Goal: Information Seeking & Learning: Learn about a topic

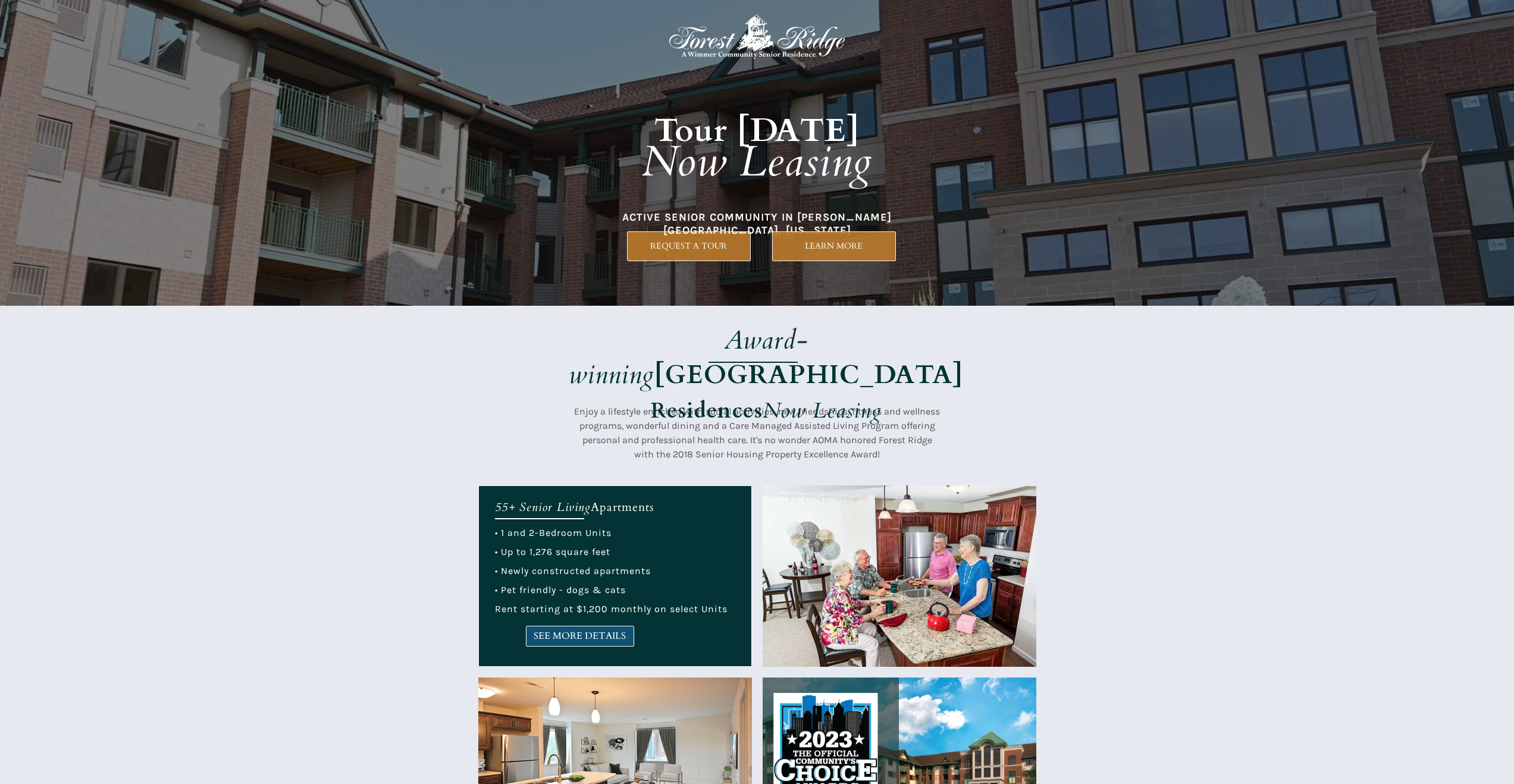
click at [602, 642] on link "SEE MORE DETAILS" at bounding box center [580, 636] width 108 height 21
click at [567, 637] on span "SEE MORE DETAILS" at bounding box center [580, 636] width 107 height 12
click at [541, 627] on link "SEE MORE DETAILS" at bounding box center [580, 636] width 108 height 21
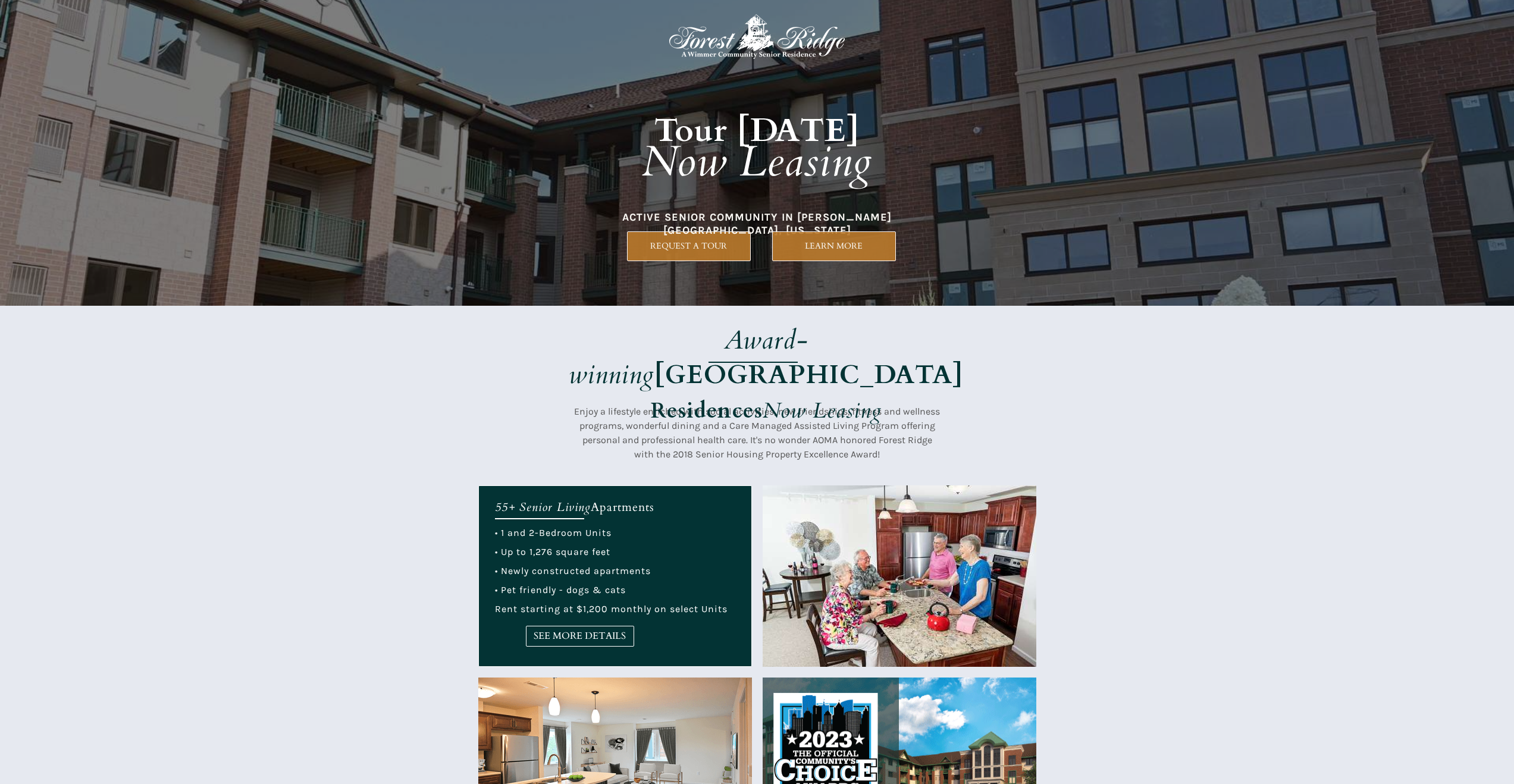
click at [577, 636] on span "SEE MORE DETAILS" at bounding box center [580, 636] width 107 height 12
click at [536, 642] on link "SEE MORE DETAILS" at bounding box center [580, 636] width 108 height 21
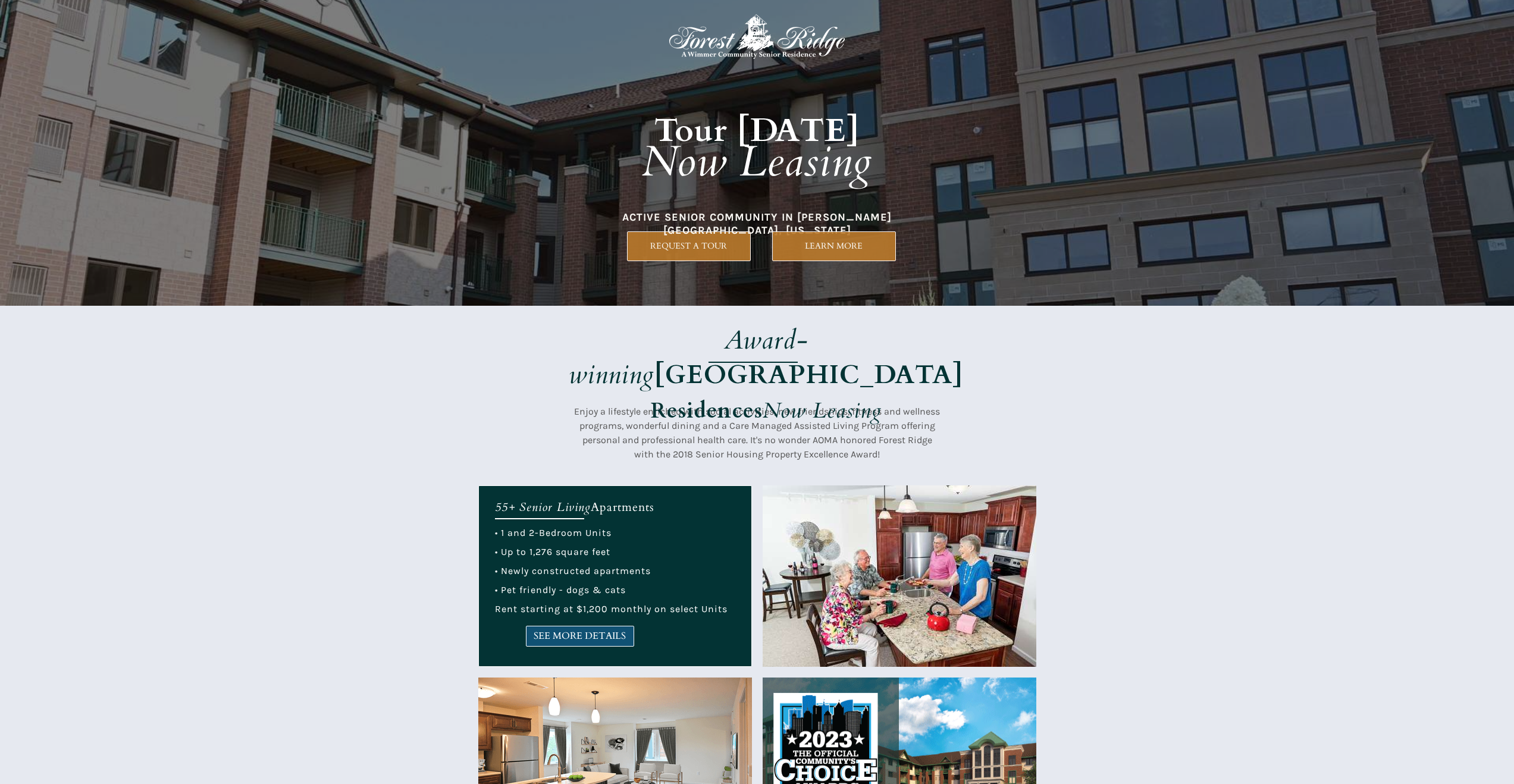
click at [581, 644] on link "SEE MORE DETAILS" at bounding box center [580, 636] width 108 height 21
click at [556, 631] on span "SEE MORE DETAILS" at bounding box center [580, 636] width 107 height 12
click at [533, 627] on link "SEE MORE DETAILS" at bounding box center [580, 636] width 108 height 21
